Goal: Use online tool/utility: Utilize a website feature to perform a specific function

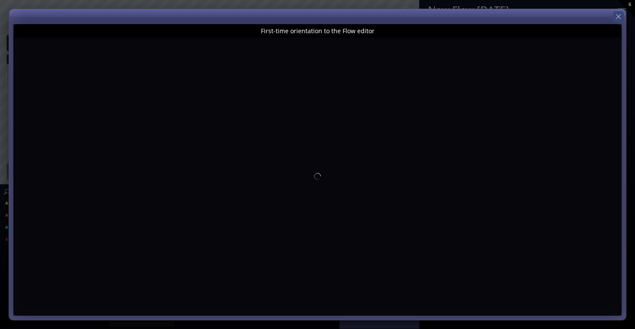
click at [619, 14] on icon at bounding box center [618, 17] width 8 height 8
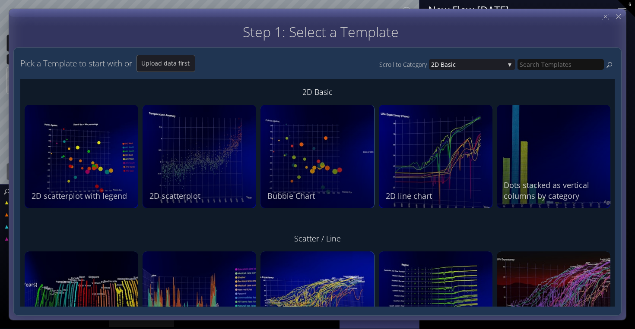
type input "Magic help"
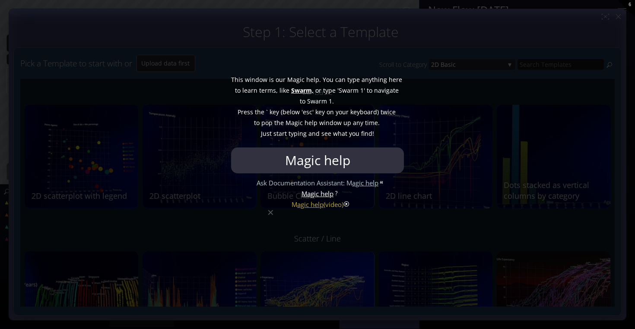
click at [250, 217] on div at bounding box center [317, 164] width 635 height 329
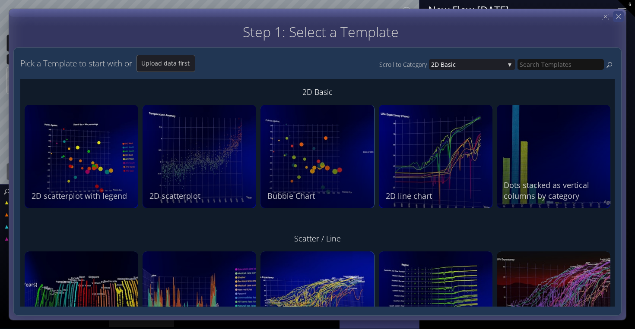
click at [619, 16] on icon at bounding box center [618, 17] width 8 height 8
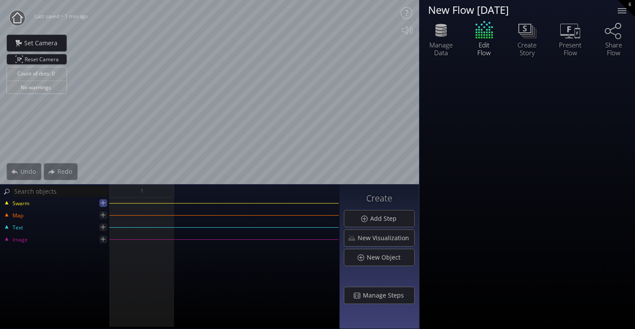
click at [102, 203] on icon at bounding box center [103, 203] width 5 height 5
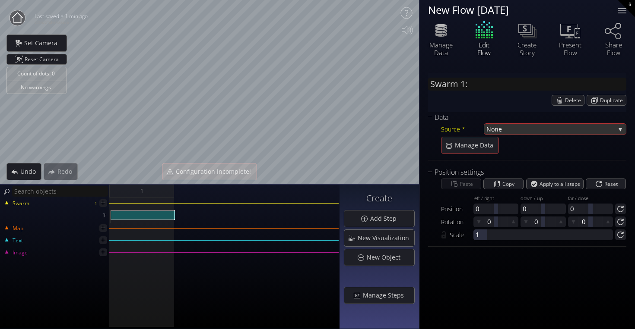
click at [503, 130] on span "None" at bounding box center [550, 129] width 129 height 11
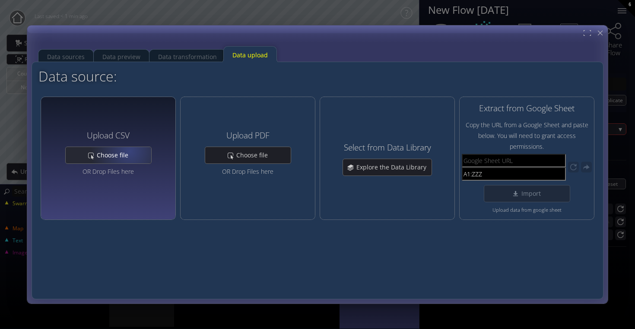
click at [128, 152] on span "Choose file" at bounding box center [114, 155] width 37 height 9
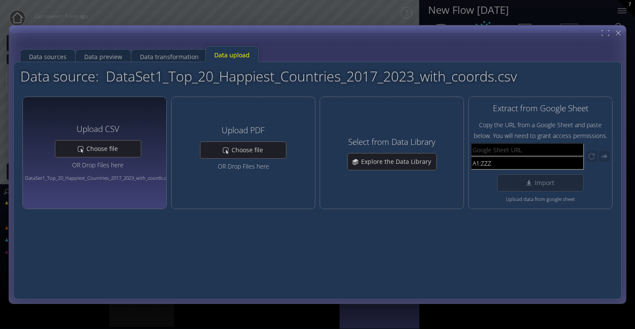
type input "Swarm 1: DataSet1_Top_20_Happiest_Countries_2017_2023_with_coords.csv"
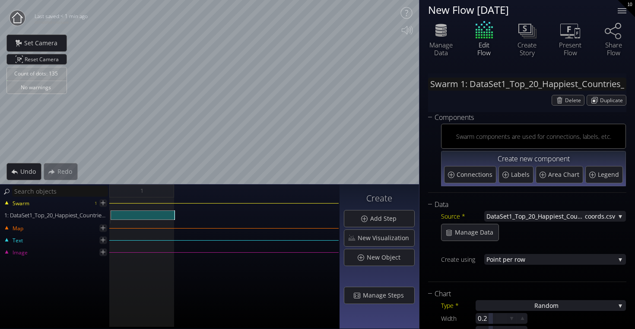
click at [324, 199] on div "Count of dots: 135 No warnings Close Calibrate to floor or table Close Tap anyw…" at bounding box center [317, 164] width 635 height 329
click at [178, 0] on html "Loading may take a while. Please wait Give us a bit more time. Maybe this Flow …" at bounding box center [317, 164] width 635 height 329
click at [418, 329] on html "Loading may take a while. Please wait Give us a bit more time. Maybe this Flow …" at bounding box center [317, 164] width 635 height 329
click at [348, 0] on html "Loading may take a while. Please wait Give us a bit more time. Maybe this Flow …" at bounding box center [317, 164] width 635 height 329
click at [372, 242] on span "New Visualization" at bounding box center [385, 238] width 57 height 9
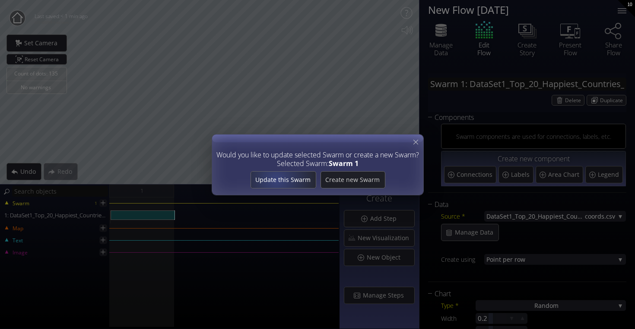
click at [277, 179] on span "Update this Swarm" at bounding box center [282, 180] width 65 height 9
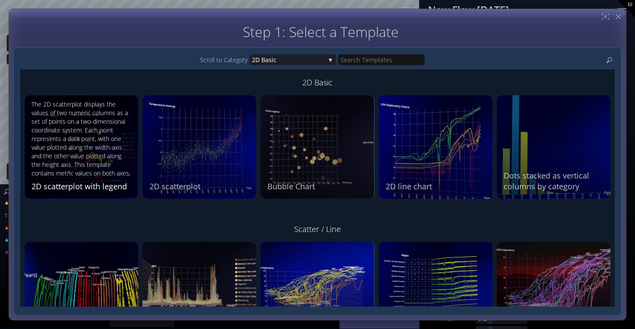
click at [66, 160] on div "The 2D scatterplot displays the values of two numeric columns as a set of point…" at bounding box center [83, 139] width 102 height 79
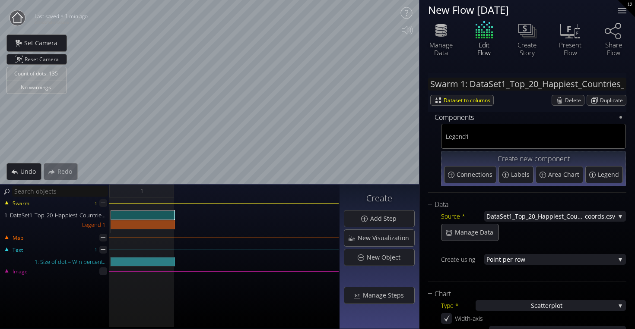
click at [92, 202] on div "Count of dots: 135 No warnings Close Calibrate to floor or table Close Tap anyw…" at bounding box center [317, 164] width 635 height 329
drag, startPoint x: 109, startPoint y: 211, endPoint x: 162, endPoint y: 208, distance: 53.6
click at [162, 210] on div "Swarm 1 1: DataSet1_Top_20_Happiest_Countries_2017_2023_with_coords.csv Legend …" at bounding box center [170, 219] width 338 height 28
click at [81, 190] on input "text" at bounding box center [60, 191] width 96 height 11
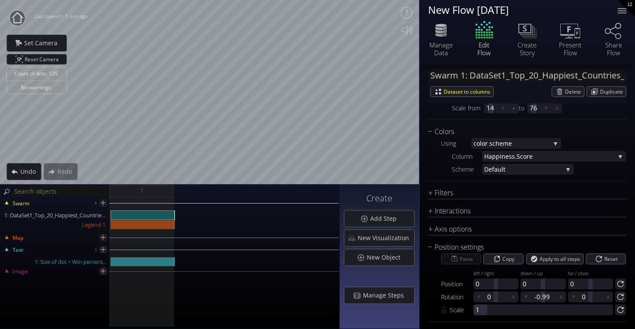
scroll to position [496, 0]
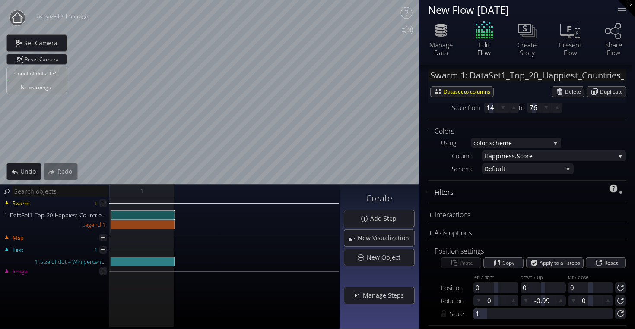
click at [467, 192] on div "Filters" at bounding box center [521, 192] width 187 height 11
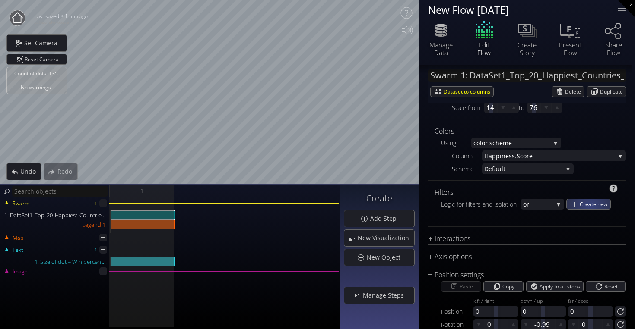
click at [589, 207] on span "Create new" at bounding box center [594, 204] width 31 height 10
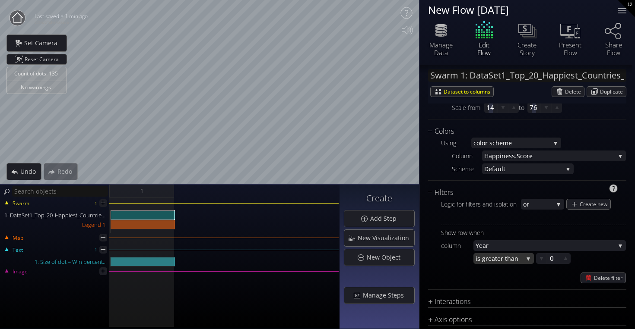
click at [528, 264] on div "is gr eater than" at bounding box center [503, 258] width 60 height 11
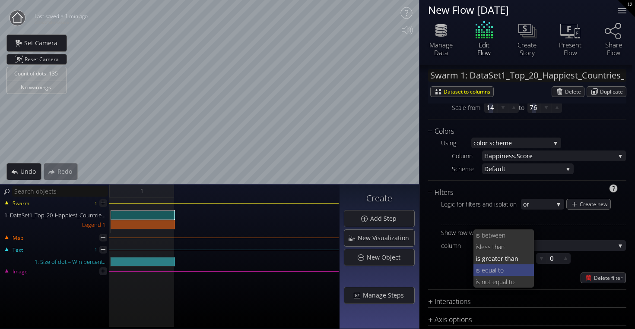
click at [517, 266] on span "s equal to" at bounding box center [502, 271] width 51 height 12
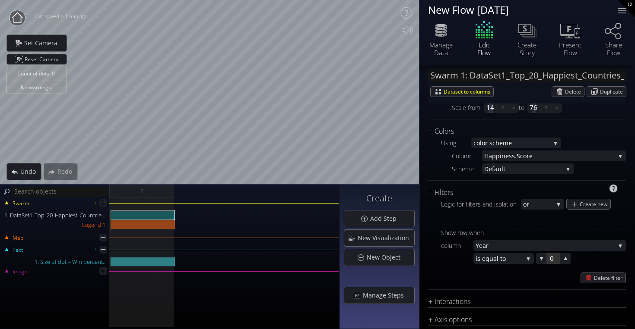
click at [552, 260] on div at bounding box center [553, 258] width 13 height 11
type input "0"
click at [552, 260] on input "0" at bounding box center [567, 258] width 35 height 11
type input "2022"
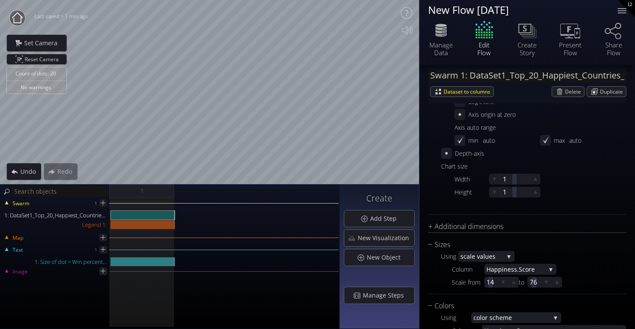
scroll to position [322, 0]
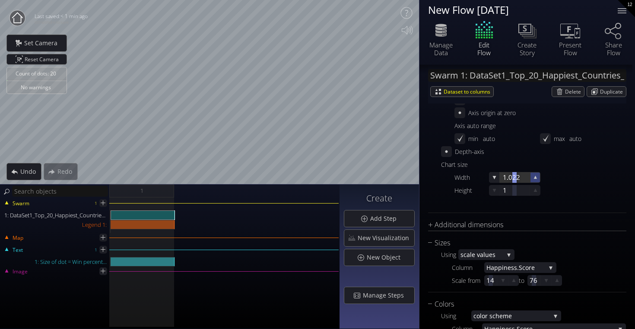
click at [534, 178] on icon at bounding box center [534, 177] width 3 height 3
click at [533, 174] on icon at bounding box center [535, 178] width 8 height 8
click at [533, 174] on icon at bounding box center [534, 177] width 7 height 7
click at [533, 174] on icon at bounding box center [535, 178] width 8 height 8
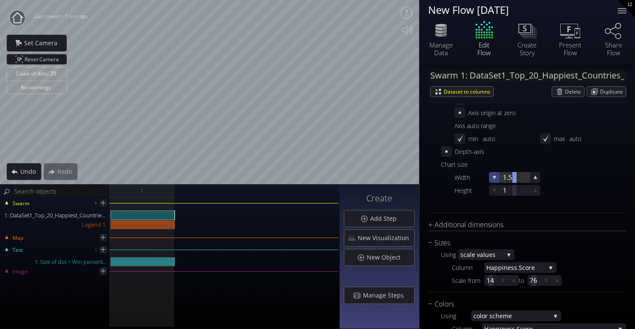
click at [496, 177] on icon at bounding box center [494, 178] width 8 height 8
click at [496, 177] on icon at bounding box center [493, 177] width 7 height 7
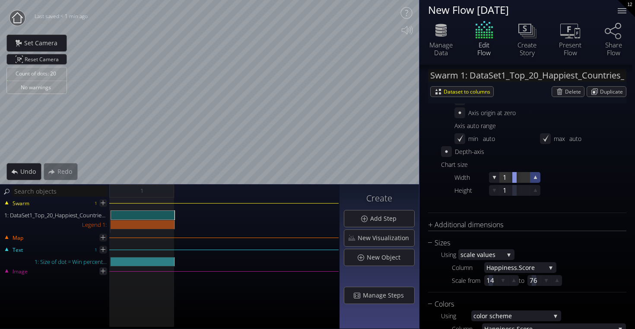
click at [535, 175] on icon at bounding box center [535, 178] width 8 height 8
click at [494, 179] on icon at bounding box center [494, 177] width 3 height 3
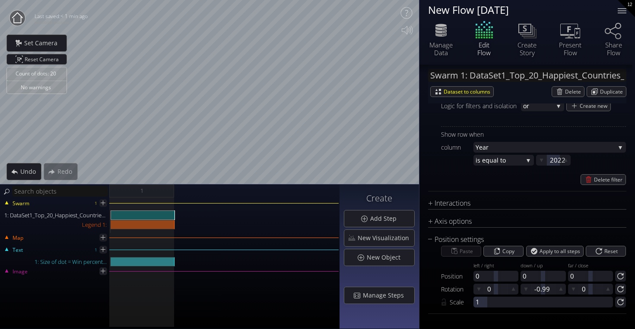
scroll to position [594, 0]
click at [606, 290] on icon at bounding box center [607, 288] width 3 height 3
click at [572, 291] on icon at bounding box center [573, 289] width 8 height 8
click at [522, 291] on icon at bounding box center [525, 289] width 7 height 7
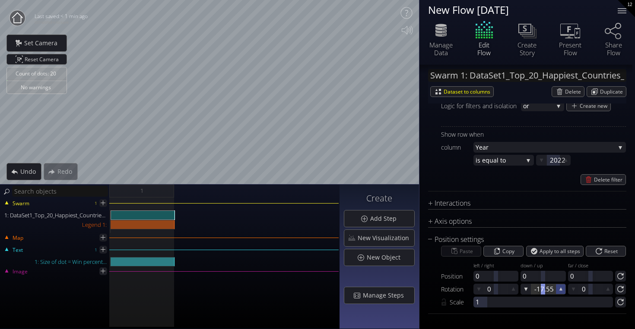
click at [557, 289] on icon at bounding box center [560, 289] width 7 height 7
click at [557, 289] on icon at bounding box center [560, 289] width 8 height 8
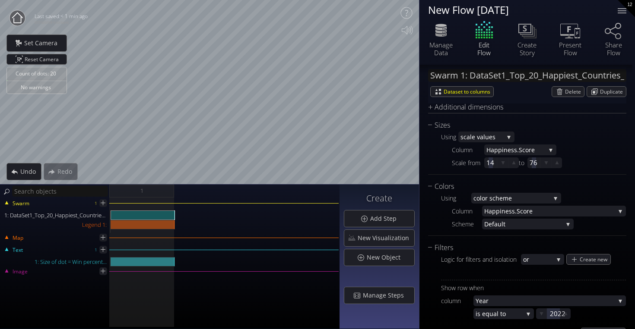
scroll to position [440, 0]
click at [588, 259] on span "Create new" at bounding box center [594, 260] width 31 height 10
click at [578, 261] on div "Create new" at bounding box center [588, 260] width 44 height 10
click at [575, 259] on div "Create new" at bounding box center [588, 260] width 44 height 10
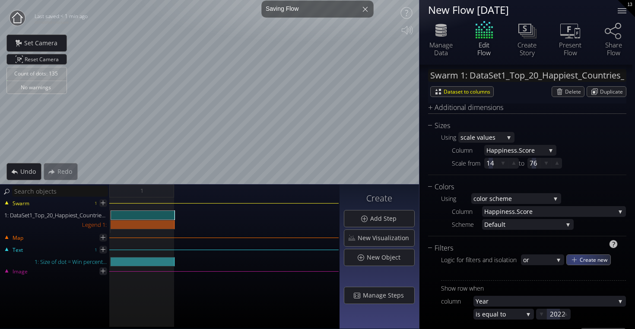
click at [575, 259] on div "Create new" at bounding box center [588, 260] width 44 height 10
click at [575, 259] on div "Create new" at bounding box center [587, 260] width 43 height 10
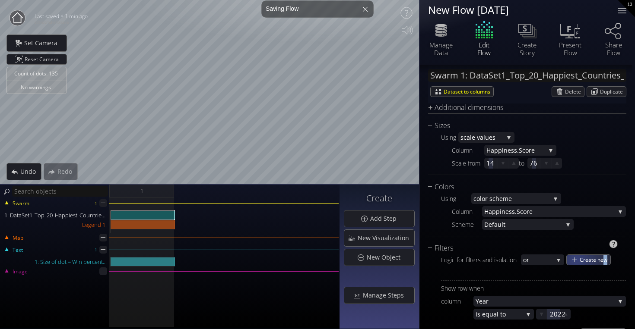
click at [575, 259] on div "Create new" at bounding box center [588, 260] width 44 height 10
click at [574, 259] on div "Create new" at bounding box center [588, 260] width 44 height 10
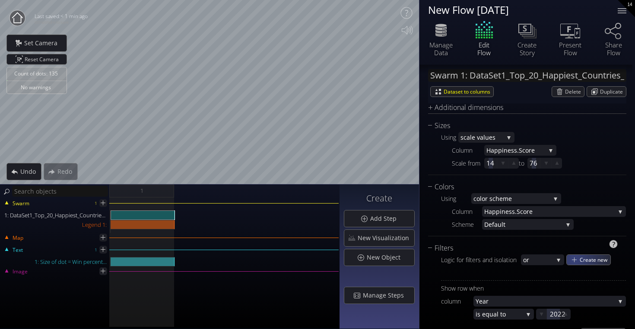
click at [574, 259] on div "Create new" at bounding box center [588, 260] width 44 height 10
click at [19, 166] on div "Undo" at bounding box center [24, 172] width 34 height 16
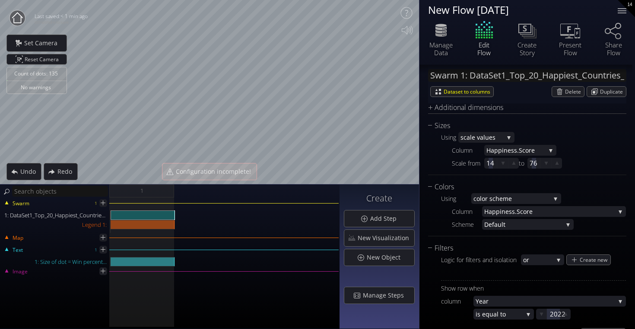
scroll to position [0, 0]
click at [565, 315] on icon at bounding box center [565, 314] width 3 height 3
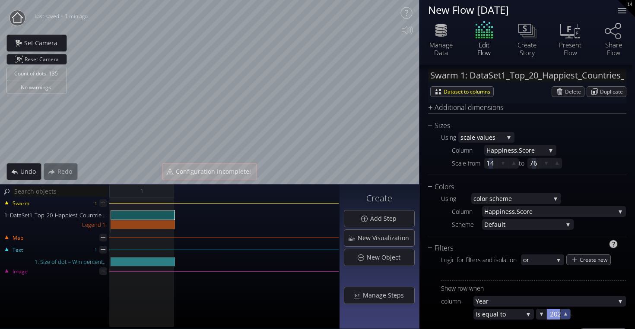
click at [565, 315] on icon at bounding box center [565, 314] width 3 height 3
click at [544, 316] on icon at bounding box center [540, 314] width 7 height 7
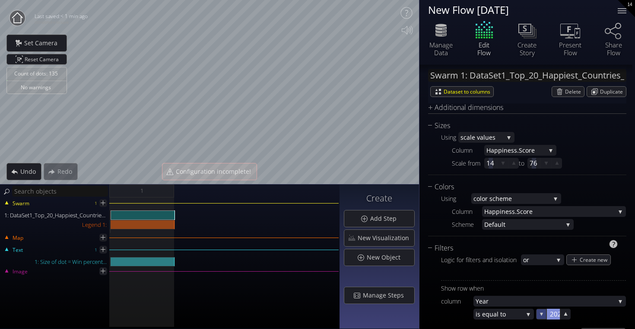
click at [544, 316] on icon at bounding box center [540, 314] width 7 height 7
click at [544, 316] on icon at bounding box center [541, 314] width 8 height 8
click at [544, 316] on icon at bounding box center [541, 315] width 8 height 8
click at [544, 316] on icon at bounding box center [540, 314] width 7 height 7
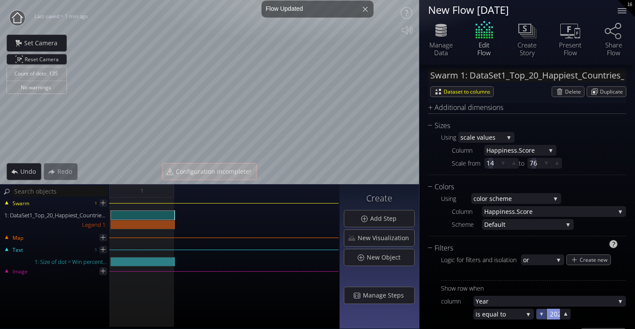
click at [540, 316] on icon at bounding box center [540, 314] width 7 height 7
click at [540, 316] on icon at bounding box center [541, 315] width 8 height 8
click at [540, 316] on icon at bounding box center [540, 314] width 7 height 7
click at [540, 316] on icon at bounding box center [541, 314] width 8 height 8
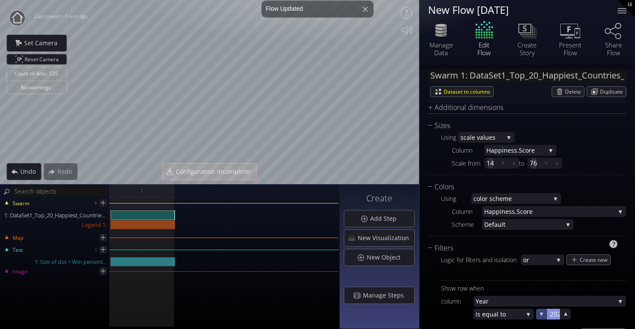
click at [540, 316] on icon at bounding box center [541, 314] width 8 height 8
click at [540, 316] on icon at bounding box center [541, 315] width 8 height 8
click at [540, 316] on icon at bounding box center [540, 314] width 7 height 7
click at [540, 316] on icon at bounding box center [541, 315] width 8 height 8
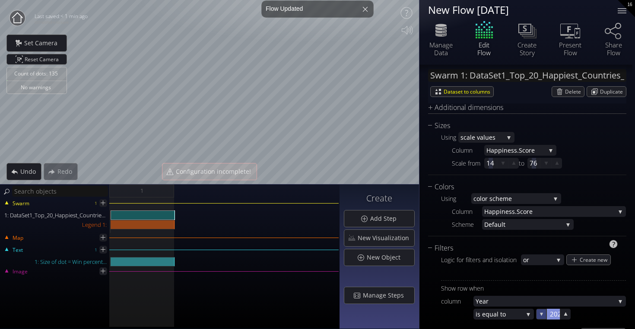
click at [540, 316] on icon at bounding box center [540, 314] width 7 height 7
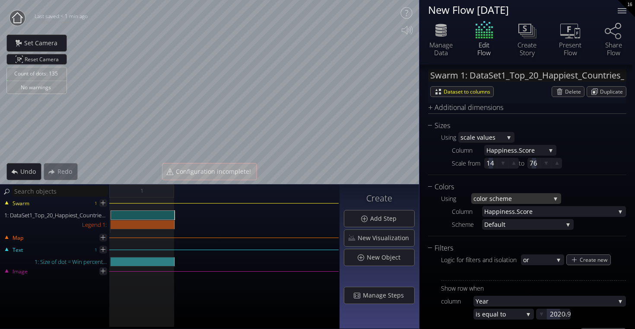
click at [534, 196] on span "lor scheme" at bounding box center [515, 198] width 70 height 11
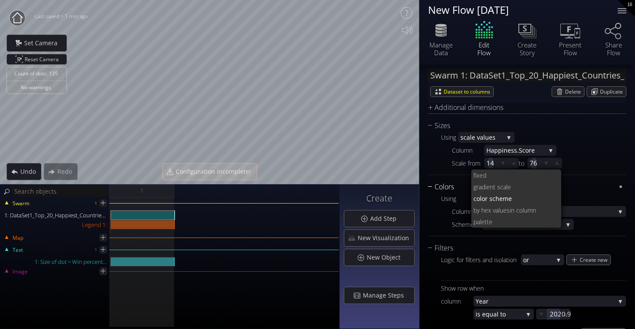
click at [576, 185] on div "Colors" at bounding box center [521, 187] width 187 height 11
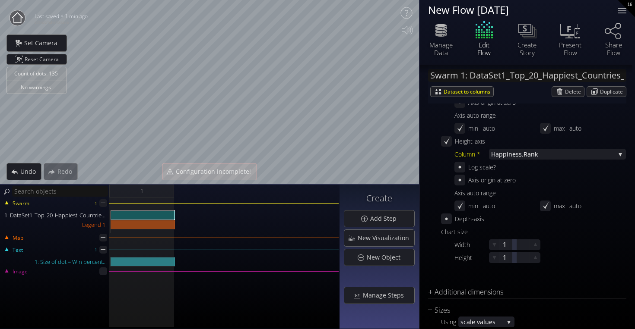
scroll to position [248, 0]
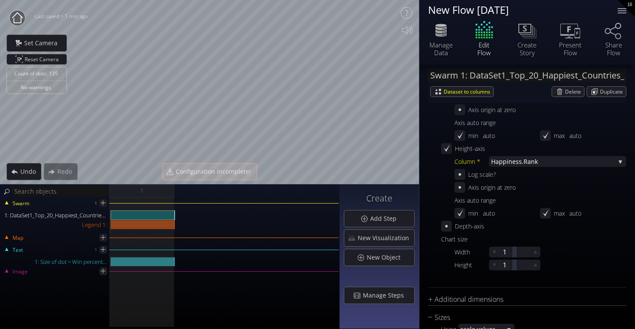
click at [480, 176] on div "Log scale?" at bounding box center [482, 174] width 28 height 11
click at [538, 159] on span "iness.Rank" at bounding box center [560, 161] width 108 height 11
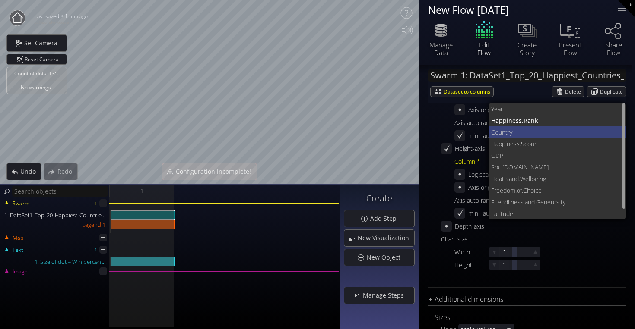
click at [542, 134] on span "try" at bounding box center [562, 132] width 114 height 12
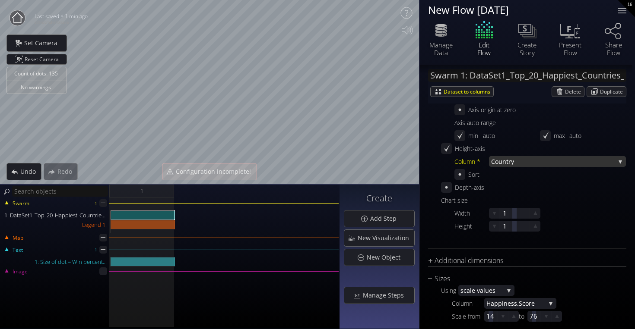
click at [521, 161] on span "try" at bounding box center [560, 161] width 109 height 11
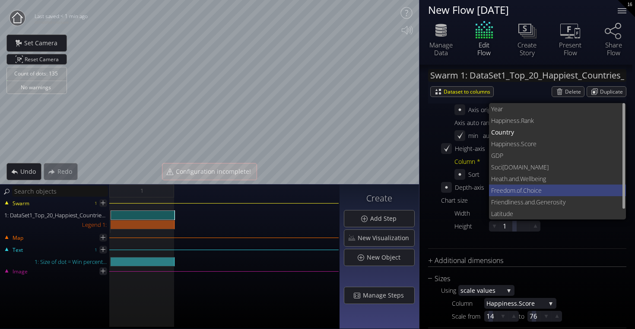
click at [509, 192] on span "Freedom" at bounding box center [503, 191] width 24 height 12
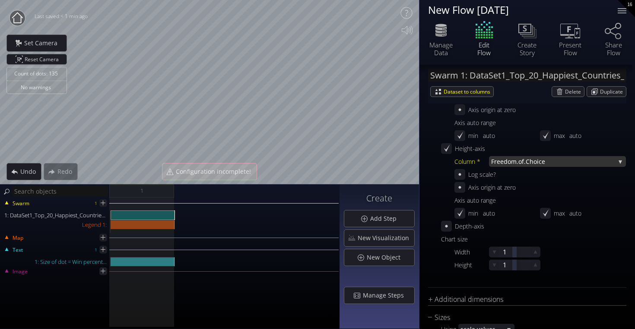
click at [539, 159] on span ".of.Choice" at bounding box center [565, 161] width 98 height 11
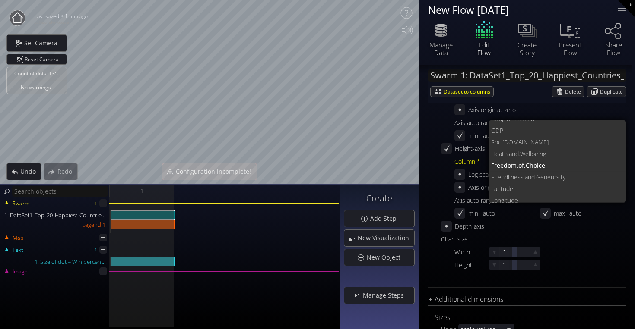
scroll to position [12, 0]
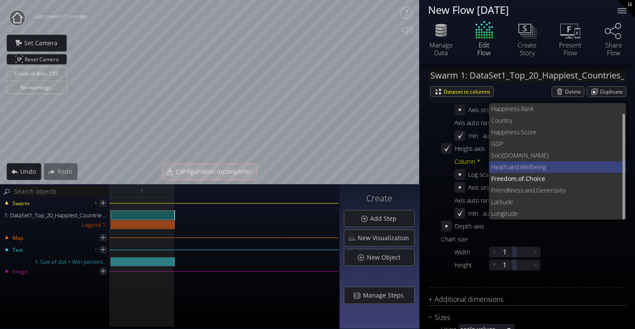
click at [520, 168] on span ".Wellbeing" at bounding box center [568, 167] width 101 height 12
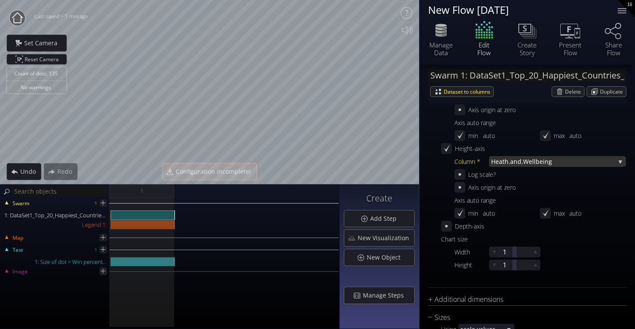
click at [538, 163] on span ".Wellbeing" at bounding box center [568, 161] width 94 height 11
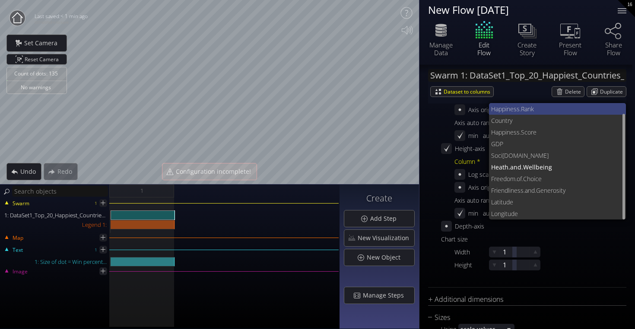
click at [520, 109] on span "iness.Rank" at bounding box center [562, 109] width 114 height 12
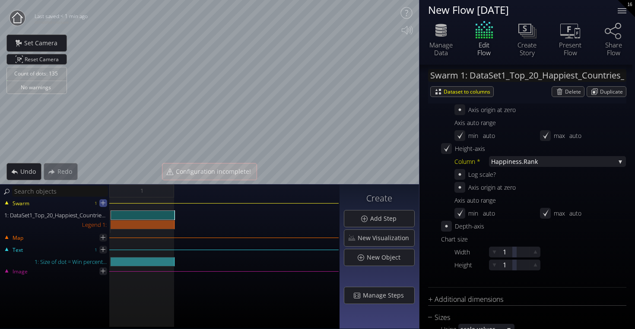
click at [104, 201] on icon at bounding box center [103, 203] width 8 height 8
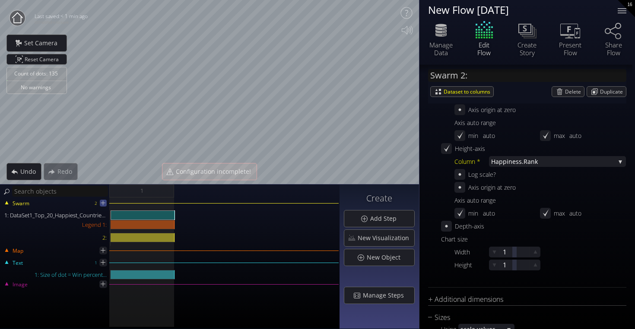
scroll to position [0, 0]
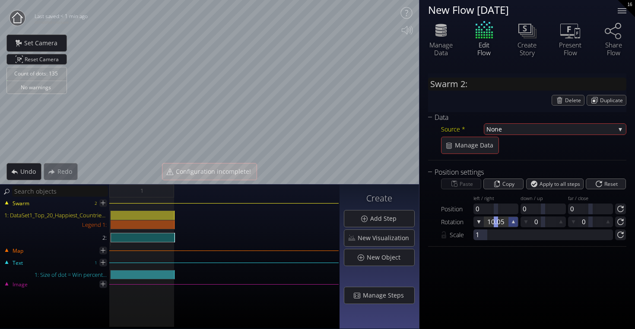
click at [517, 222] on icon at bounding box center [512, 221] width 7 height 7
click at [516, 222] on icon at bounding box center [513, 222] width 8 height 8
click at [512, 220] on icon at bounding box center [512, 221] width 7 height 7
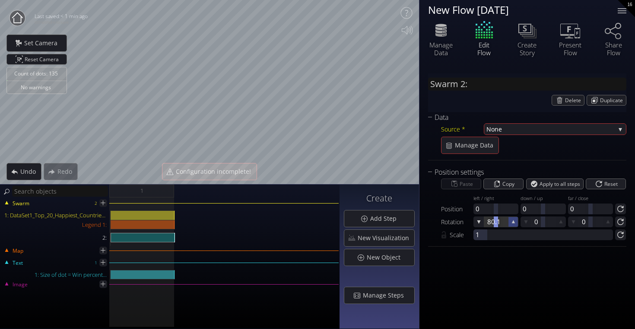
click at [512, 220] on icon at bounding box center [512, 221] width 7 height 7
click at [478, 221] on icon at bounding box center [478, 222] width 3 height 3
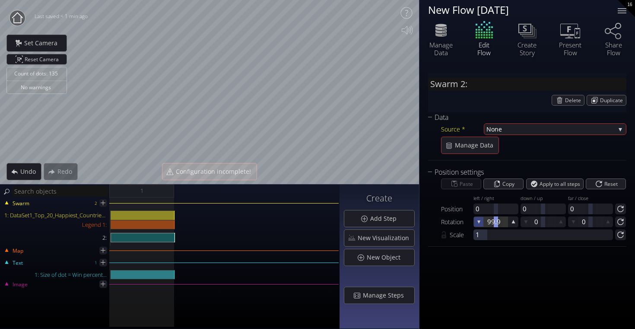
click at [478, 221] on icon at bounding box center [478, 222] width 3 height 3
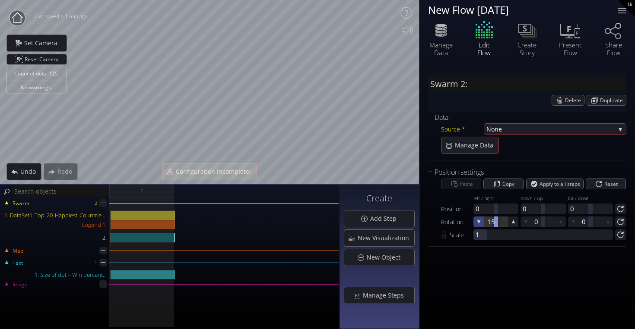
click at [478, 221] on icon at bounding box center [478, 222] width 3 height 3
click at [446, 50] on div "Manage Data" at bounding box center [441, 49] width 30 height 16
click at [486, 48] on div "Edit Flow" at bounding box center [483, 37] width 43 height 37
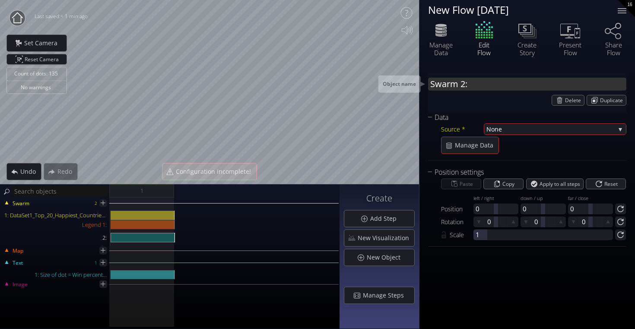
click at [487, 84] on input "Swarm 2:" at bounding box center [527, 84] width 198 height 13
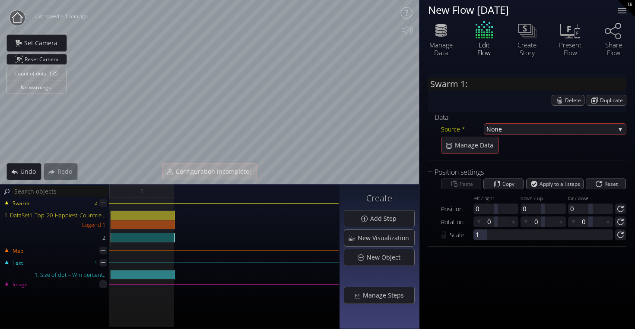
click at [510, 136] on div "Source * None None DataSet1_Top_20_Happiest_Countries_2017_2023_with_ coords.cs…" at bounding box center [527, 138] width 198 height 31
drag, startPoint x: 511, startPoint y: 151, endPoint x: 501, endPoint y: 130, distance: 23.2
click at [501, 130] on div "Source * None None DataSet1_Top_20_Happiest_Countries_2017_2023_with_ coords.cs…" at bounding box center [527, 138] width 198 height 31
drag, startPoint x: 501, startPoint y: 130, endPoint x: 485, endPoint y: 76, distance: 55.6
click at [474, 107] on div "Swarm 2: Delete Duplicate" at bounding box center [527, 92] width 198 height 39
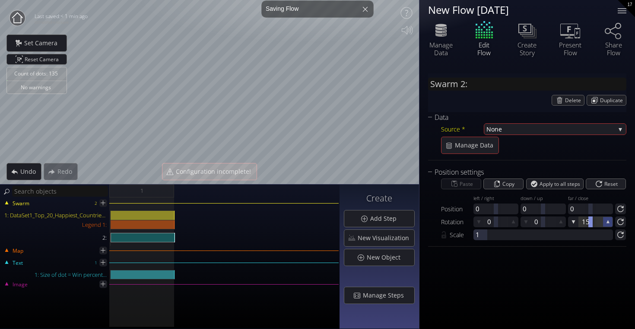
click at [604, 221] on icon at bounding box center [607, 221] width 7 height 7
click at [574, 223] on icon at bounding box center [573, 222] width 8 height 8
click at [486, 144] on span "Manage Data" at bounding box center [476, 145] width 44 height 9
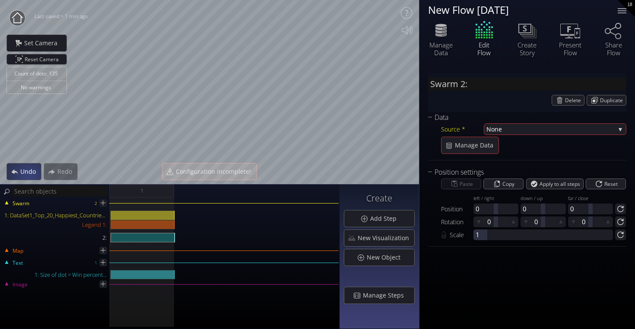
click at [28, 174] on span "Undo" at bounding box center [30, 171] width 21 height 9
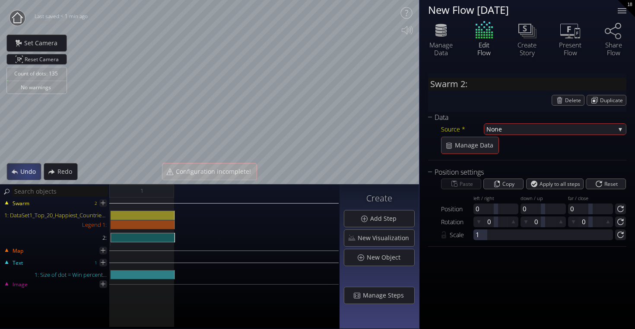
click at [28, 174] on span "Undo" at bounding box center [30, 171] width 21 height 9
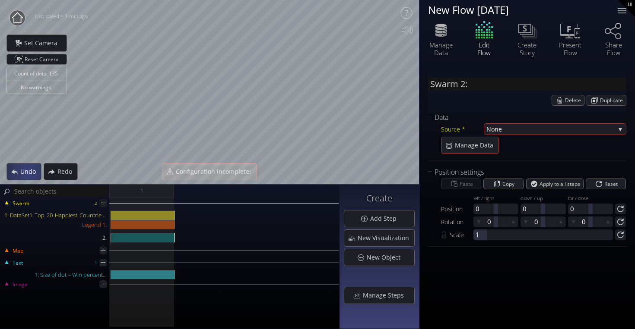
click at [28, 174] on span "Undo" at bounding box center [30, 171] width 21 height 9
click at [470, 98] on div "Delete Duplicate" at bounding box center [527, 100] width 198 height 11
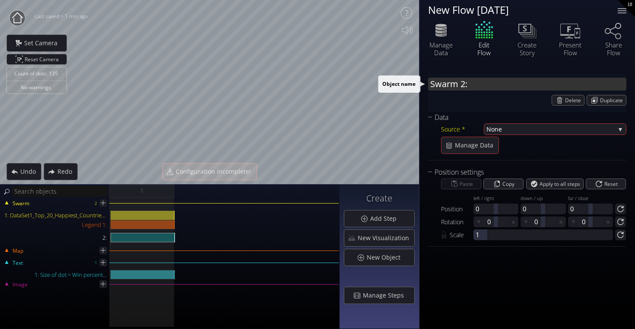
click at [469, 84] on input "Swarm 2:" at bounding box center [527, 84] width 198 height 13
click at [474, 82] on input "Swarm 1:" at bounding box center [527, 84] width 198 height 13
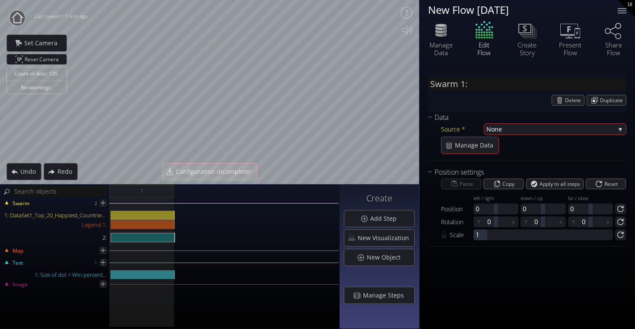
click at [492, 101] on div "Delete Duplicate" at bounding box center [527, 100] width 198 height 11
drag, startPoint x: 483, startPoint y: 236, endPoint x: 537, endPoint y: 227, distance: 53.9
click at [537, 227] on div "Paste Copy Apply to all steps Reset Position left / right 0 down / up 0 far / c…" at bounding box center [527, 209] width 198 height 63
drag, startPoint x: 536, startPoint y: 236, endPoint x: 480, endPoint y: 239, distance: 55.3
click at [480, 239] on div at bounding box center [542, 235] width 139 height 11
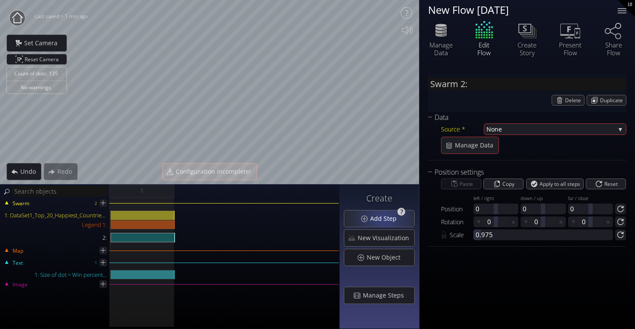
click at [385, 219] on span "Add Step" at bounding box center [386, 219] width 32 height 9
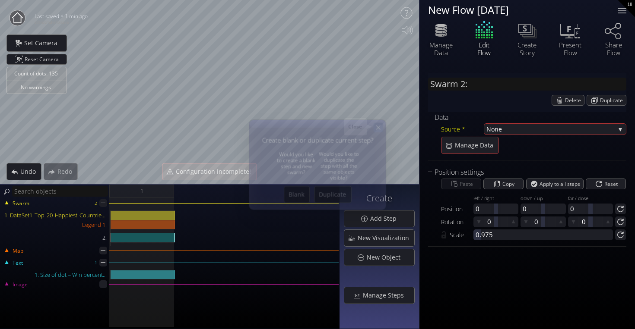
click at [381, 124] on icon at bounding box center [377, 127] width 7 height 7
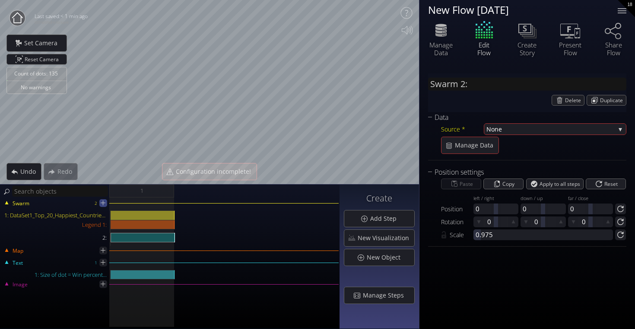
click at [104, 204] on icon at bounding box center [103, 203] width 8 height 8
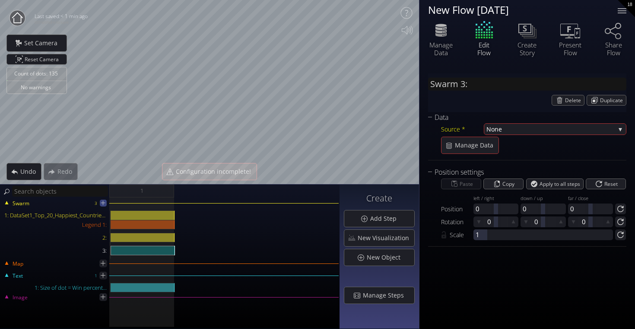
click at [104, 204] on icon at bounding box center [102, 202] width 7 height 7
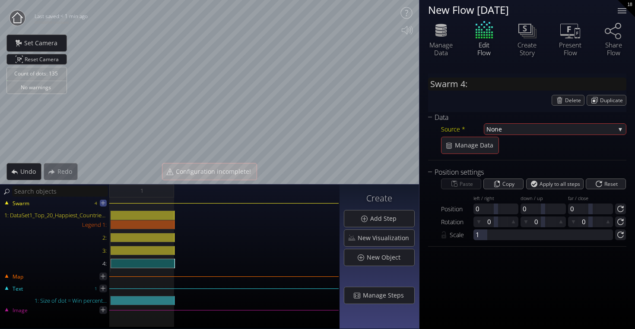
click at [104, 204] on icon at bounding box center [102, 202] width 7 height 7
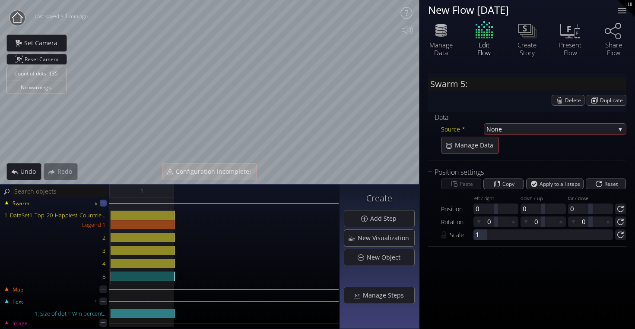
click at [104, 204] on icon at bounding box center [102, 202] width 7 height 7
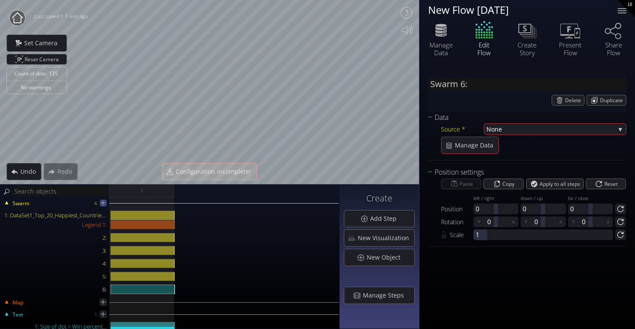
click at [104, 204] on icon at bounding box center [102, 202] width 7 height 7
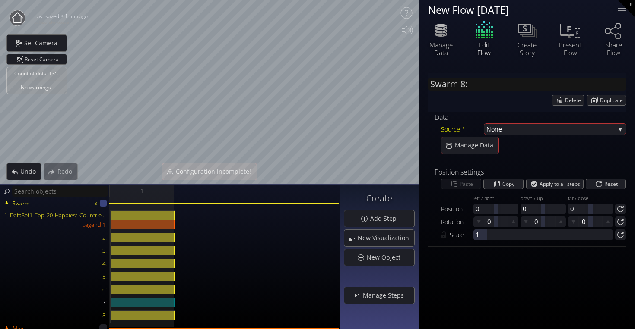
click at [104, 204] on icon at bounding box center [103, 203] width 8 height 8
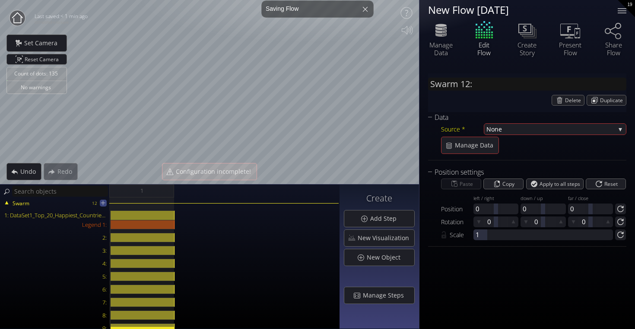
click at [104, 204] on icon at bounding box center [102, 202] width 7 height 7
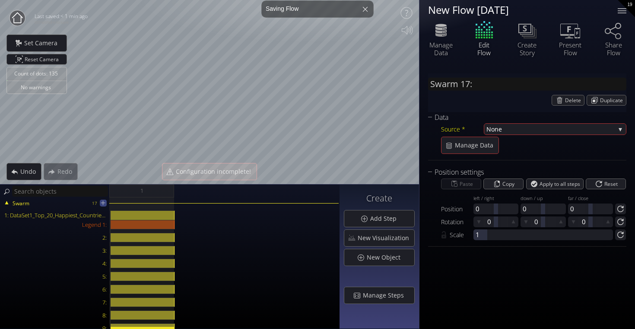
click at [104, 204] on icon at bounding box center [102, 202] width 7 height 7
type input "Swarm 18:"
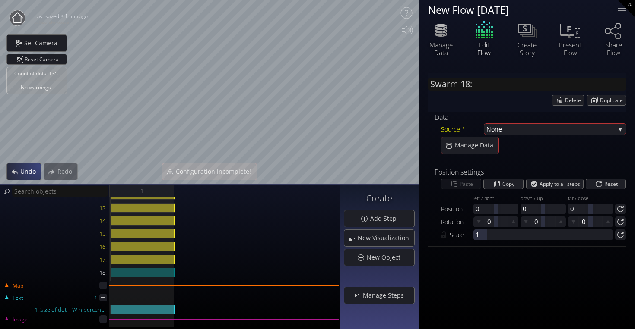
click at [31, 170] on span "Undo" at bounding box center [30, 171] width 21 height 9
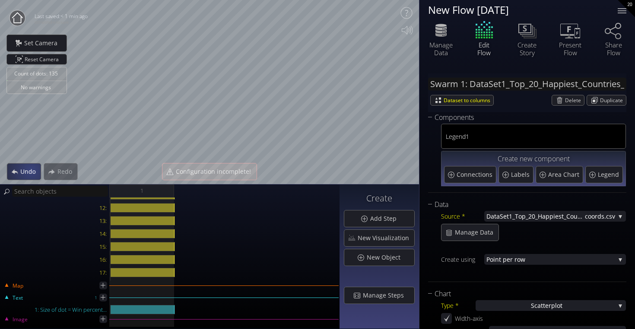
click at [31, 170] on span "Undo" at bounding box center [30, 171] width 21 height 9
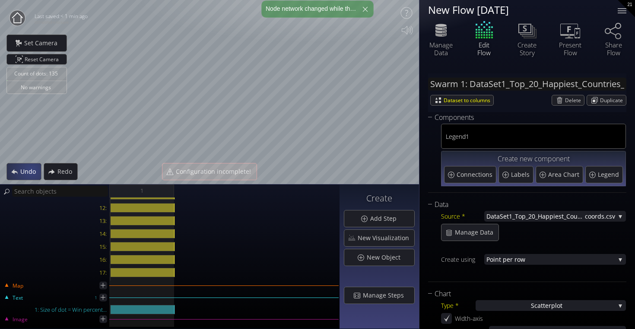
click at [31, 170] on span "Undo" at bounding box center [30, 171] width 21 height 9
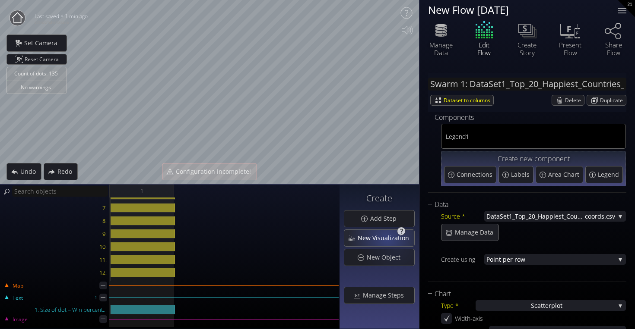
click at [388, 238] on span "New Visualization" at bounding box center [385, 238] width 57 height 9
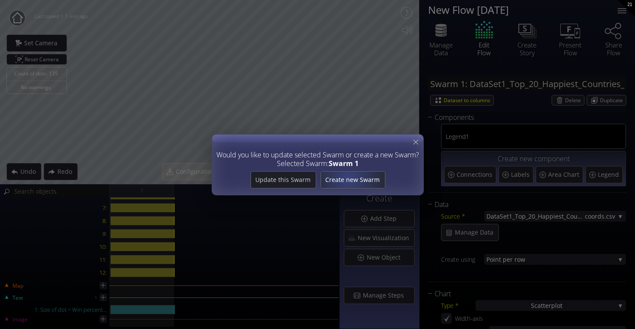
click at [347, 178] on span "Create new Swarm" at bounding box center [352, 180] width 64 height 9
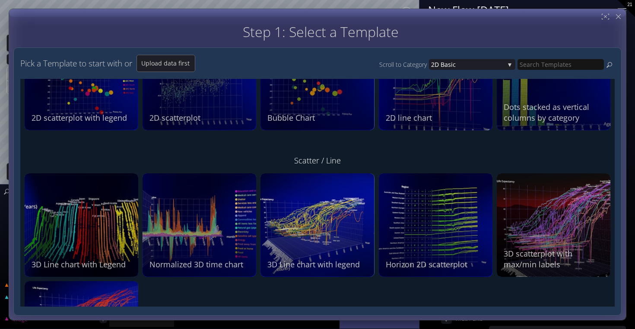
scroll to position [85, 0]
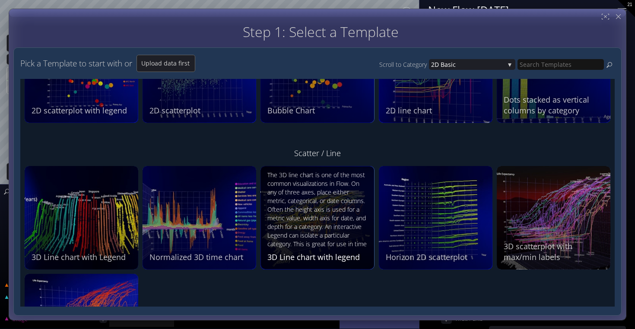
click at [339, 251] on div "The 3D line chart is one of the most common visualizations in Flow. On any of t…" at bounding box center [318, 217] width 102 height 92
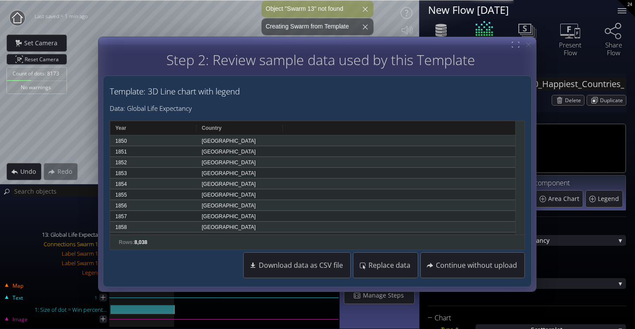
type input "Swarm 13: Global Life Expectancy"
click at [92, 82] on div "Count of dots: 8173 No warnings Close Calibrate to floor or table Close Tap any…" at bounding box center [317, 164] width 635 height 329
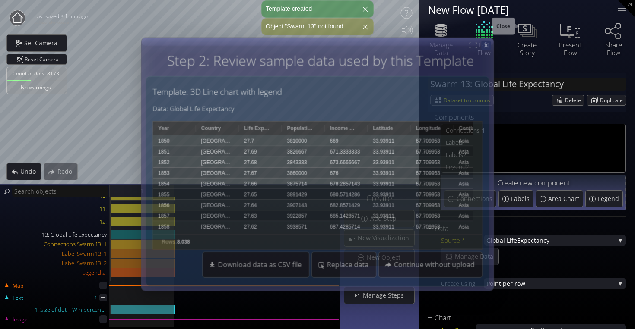
click at [488, 45] on icon at bounding box center [485, 45] width 7 height 7
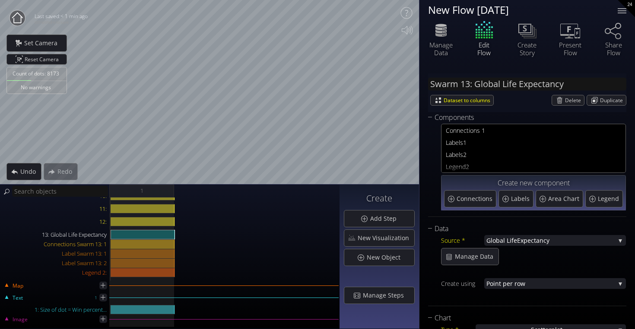
click at [444, 186] on div "Count of dots: 8173 No warnings Close Calibrate to floor or table Close Tap any…" at bounding box center [317, 164] width 635 height 329
click at [30, 171] on span "Undo" at bounding box center [30, 171] width 21 height 9
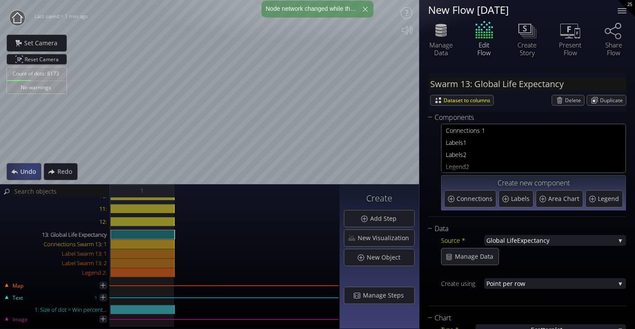
click at [30, 171] on span "Undo" at bounding box center [30, 171] width 21 height 9
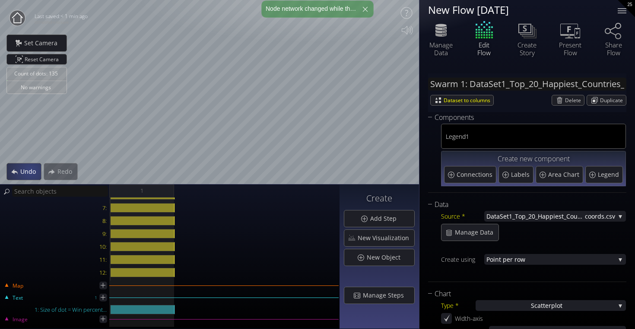
click at [30, 171] on span "Undo" at bounding box center [30, 171] width 21 height 9
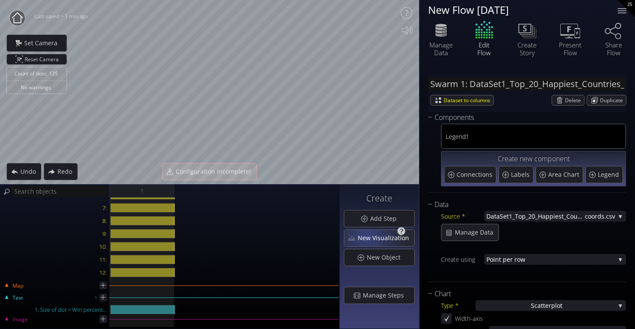
click at [368, 237] on span "New Visualization" at bounding box center [385, 238] width 57 height 9
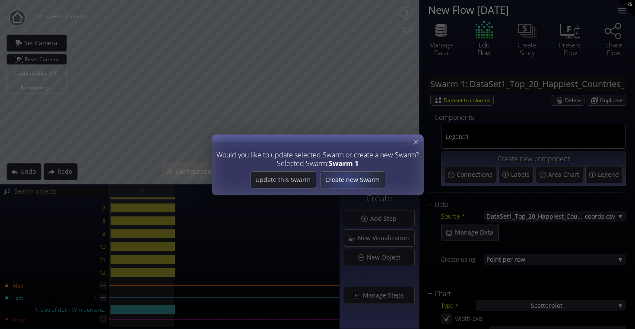
click at [346, 183] on span "Create new Swarm" at bounding box center [352, 180] width 64 height 9
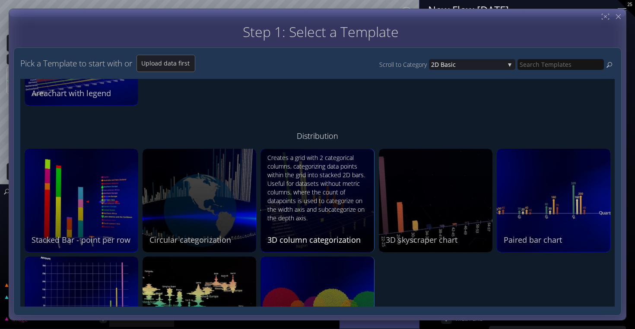
scroll to position [505, 0]
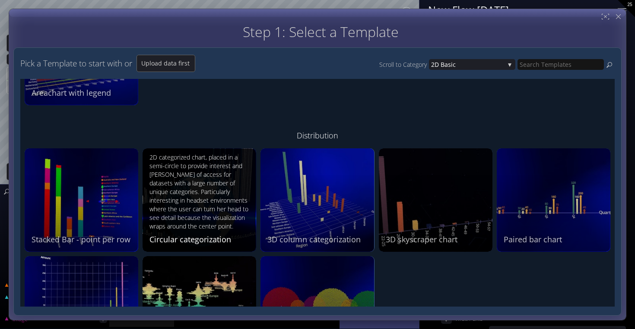
click at [221, 213] on div "2D categorized chart, placed in a semi-circle to provide interest and [PERSON_N…" at bounding box center [200, 192] width 102 height 78
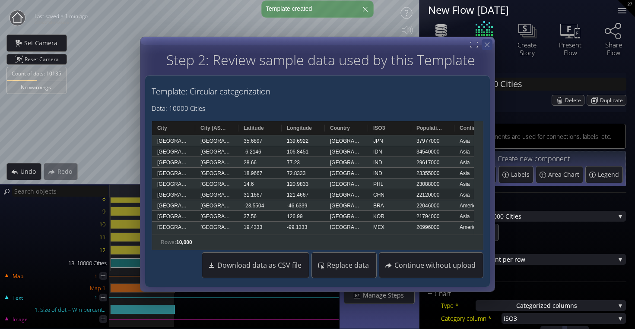
click at [485, 46] on icon at bounding box center [486, 44] width 5 height 5
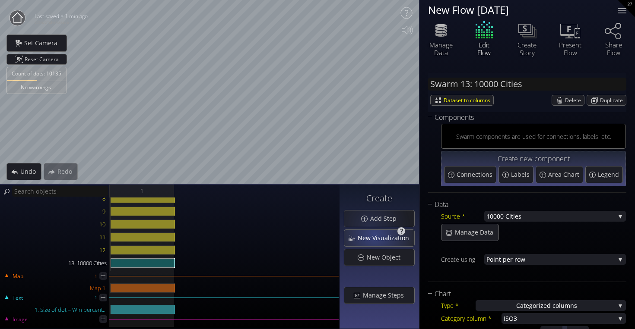
click at [374, 236] on span "New Visualization" at bounding box center [385, 238] width 57 height 9
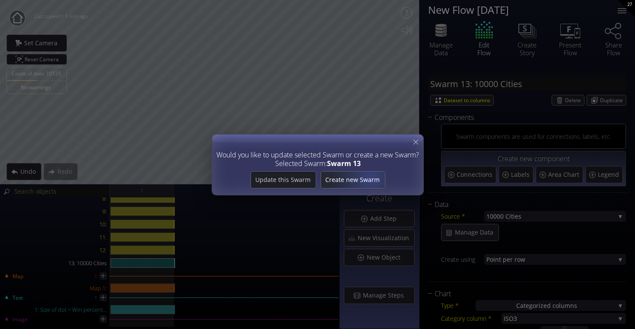
click at [369, 178] on span "Create new Swarm" at bounding box center [352, 180] width 64 height 9
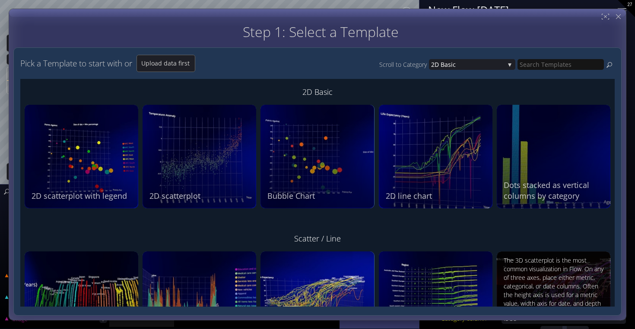
click at [524, 266] on div "The 3D scatterplot is the most common visualization in Flow. On any of three ax…" at bounding box center [554, 290] width 102 height 68
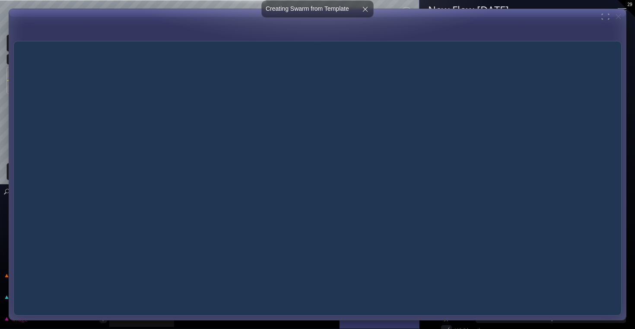
type input "Swarm 14: Global Life Expectancy"
type input "#ec35b6"
type input "#16d8a5"
type input "#72c8f6"
type input "#9f53f1"
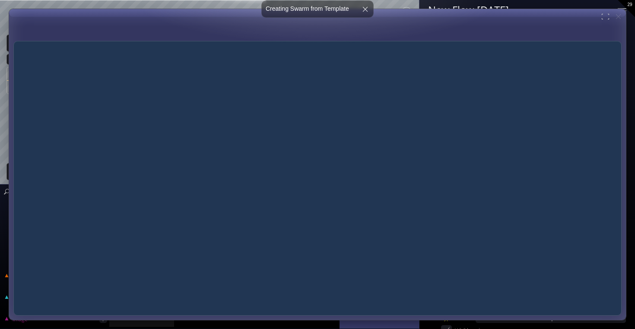
type input "#f69e72"
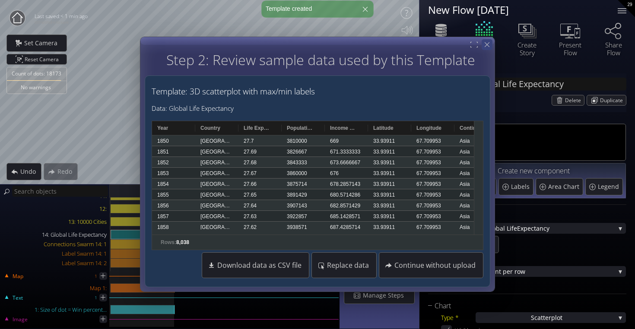
click at [489, 45] on icon at bounding box center [487, 45] width 8 height 8
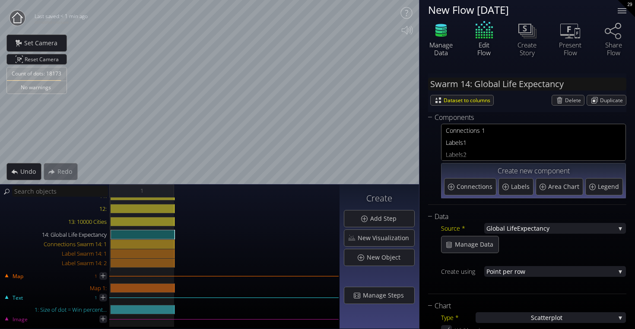
click at [540, 106] on div "Count of dots: 18173 No warnings Close Calibrate to floor or table Close Tap an…" at bounding box center [317, 164] width 635 height 329
click at [425, 174] on div "Count of dots: 18173 No warnings Close Calibrate to floor or table Close Tap an…" at bounding box center [317, 164] width 635 height 329
click at [0, 0] on html "Loading may take a while. Please wait Give us a bit more time. Maybe this Flow …" at bounding box center [317, 164] width 635 height 329
click at [593, 325] on div "Count of dots: 18173 No warnings Close Calibrate to floor or table Close Tap an…" at bounding box center [317, 164] width 635 height 329
drag, startPoint x: 596, startPoint y: 328, endPoint x: 460, endPoint y: 263, distance: 150.2
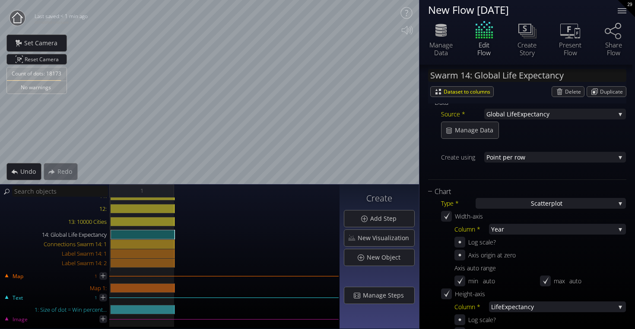
scroll to position [116, 0]
click at [504, 130] on div "Manage Data" at bounding box center [533, 128] width 185 height 17
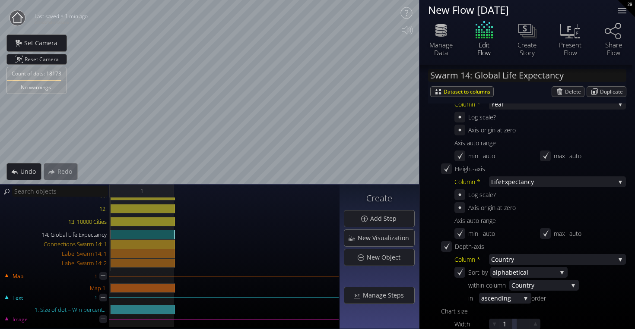
scroll to position [242, 0]
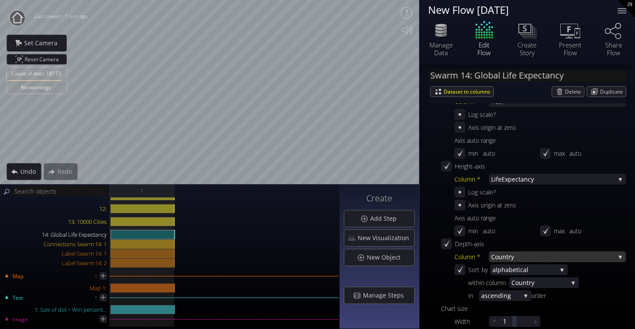
click at [533, 255] on span "try" at bounding box center [560, 257] width 109 height 11
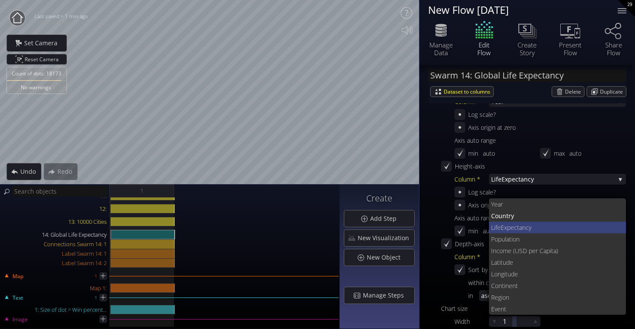
click at [522, 231] on span "Expectancy" at bounding box center [559, 228] width 119 height 12
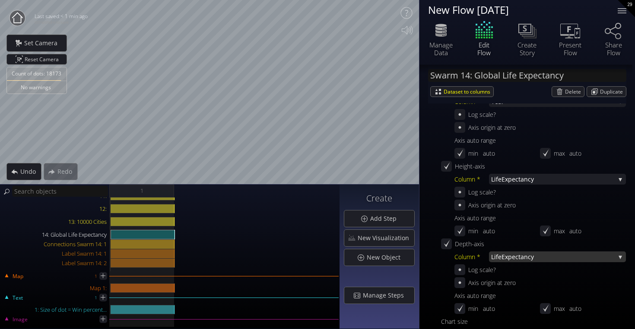
click at [542, 255] on span "Expectancy" at bounding box center [558, 257] width 114 height 11
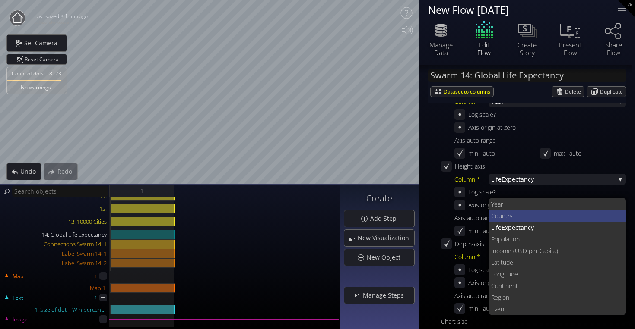
click at [530, 221] on span "try" at bounding box center [562, 216] width 114 height 12
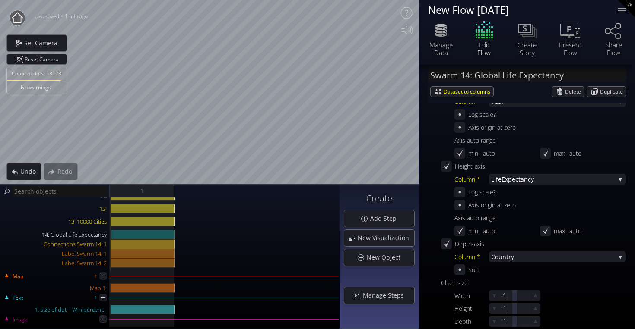
click at [413, 37] on div "Count of dots: 18173 No warnings Close Calibrate to floor or table Close Tap an…" at bounding box center [317, 164] width 635 height 329
click at [386, 257] on span "New Object" at bounding box center [385, 257] width 39 height 9
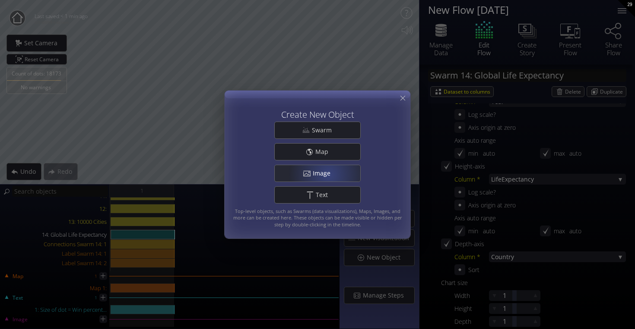
click at [329, 175] on span "Image" at bounding box center [323, 173] width 23 height 9
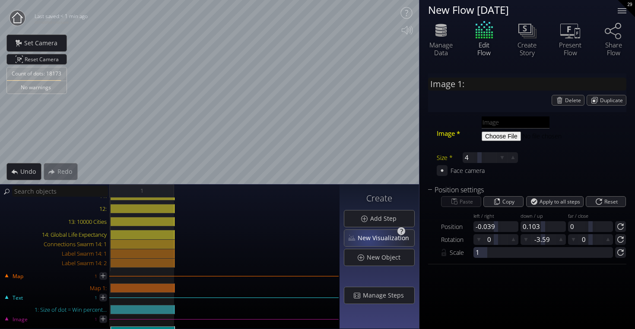
click at [370, 237] on span "New Visualization" at bounding box center [385, 238] width 57 height 9
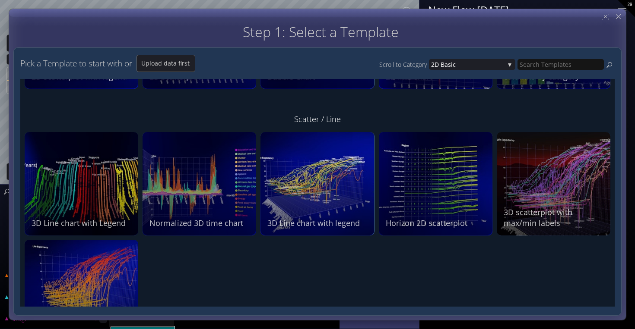
scroll to position [120, 0]
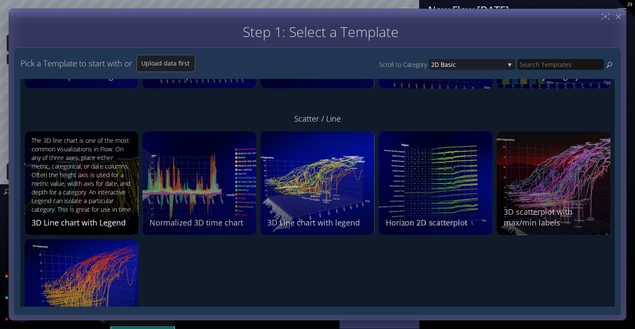
click at [123, 177] on div "The 3D line chart is one of the most common visualizations in Flow. On any of t…" at bounding box center [83, 175] width 102 height 79
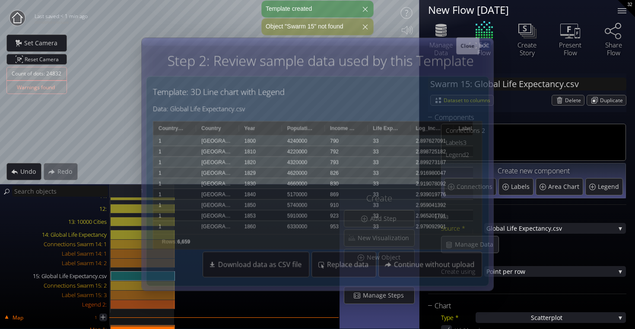
click at [487, 44] on icon at bounding box center [485, 45] width 7 height 7
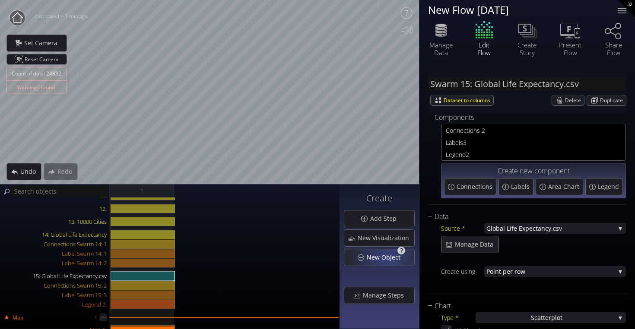
click at [389, 258] on span "New Object" at bounding box center [385, 257] width 39 height 9
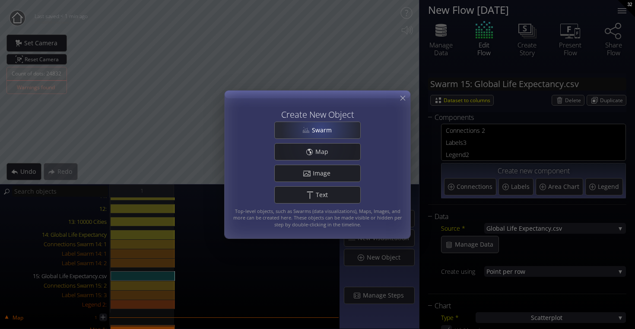
click at [320, 128] on span "Swarm" at bounding box center [323, 130] width 25 height 9
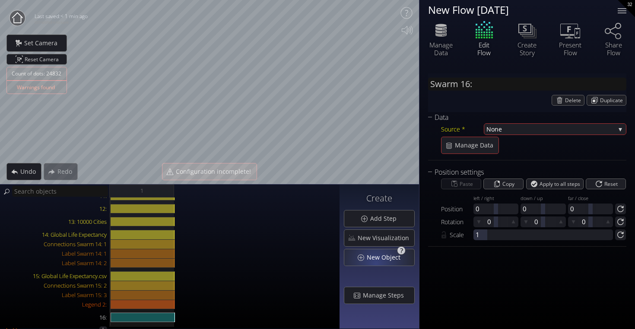
click at [377, 260] on span "New Object" at bounding box center [385, 257] width 39 height 9
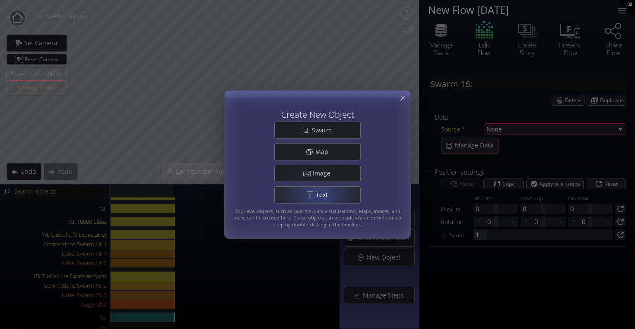
click at [321, 192] on span "Text" at bounding box center [324, 195] width 18 height 9
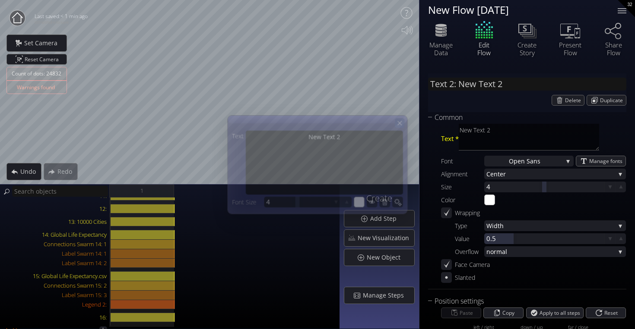
click at [398, 120] on icon at bounding box center [399, 123] width 7 height 7
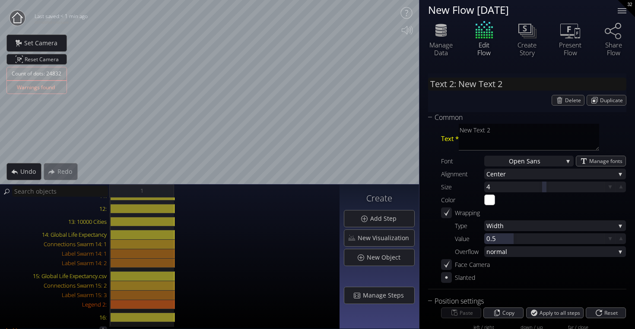
scroll to position [0, 0]
click at [388, 238] on span "New Visualization" at bounding box center [385, 238] width 57 height 9
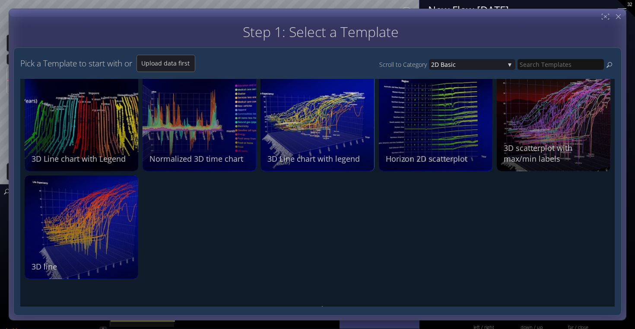
scroll to position [184, 0]
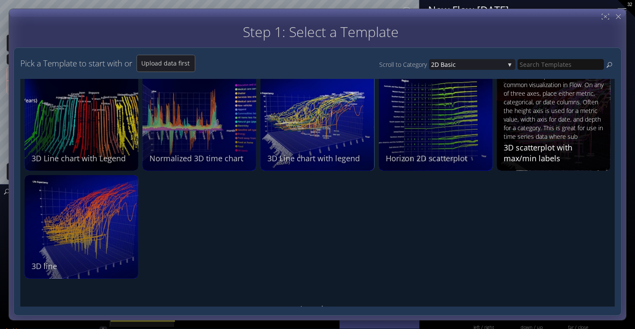
click at [552, 142] on div "The 3D scatterplot is the most common visualization in Flow. On any of three ax…" at bounding box center [554, 118] width 102 height 92
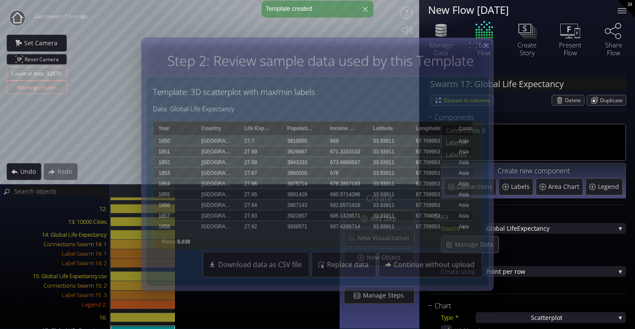
click at [487, 43] on icon at bounding box center [485, 45] width 7 height 7
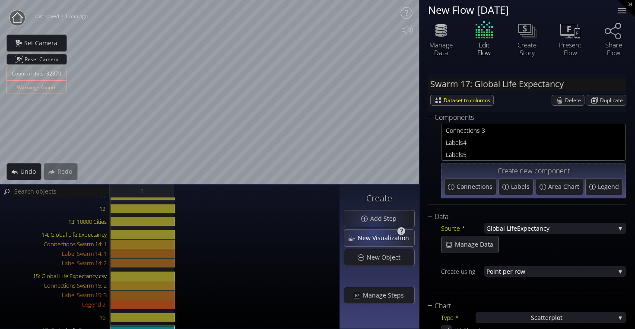
click at [374, 237] on span "New Visualization" at bounding box center [385, 238] width 57 height 9
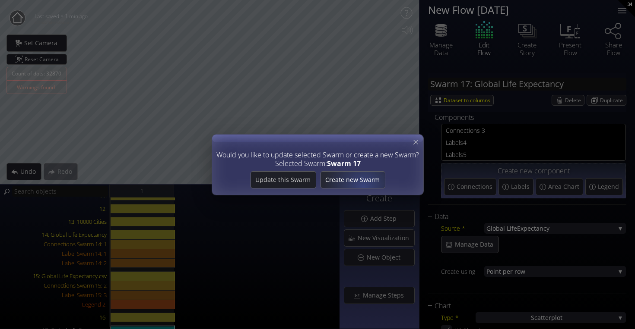
click at [360, 184] on div "Create new Swarm" at bounding box center [352, 180] width 64 height 16
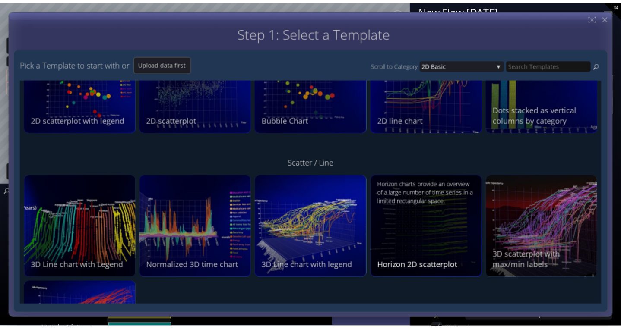
scroll to position [99, 0]
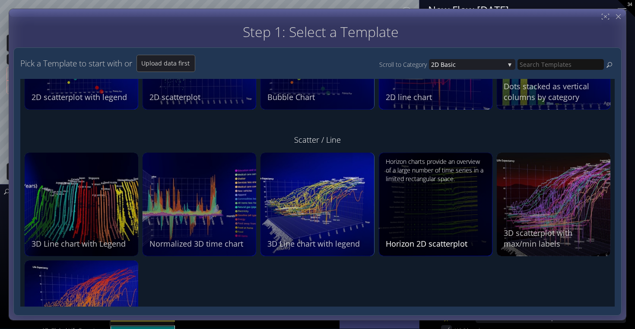
click at [442, 196] on div "Horizon charts provide an overview of a large number of time series in a limite…" at bounding box center [436, 204] width 102 height 92
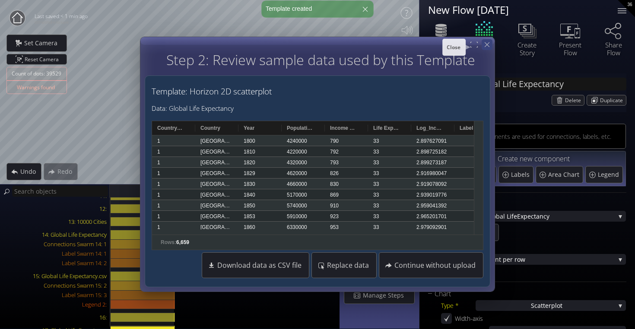
click at [485, 46] on icon at bounding box center [487, 45] width 8 height 8
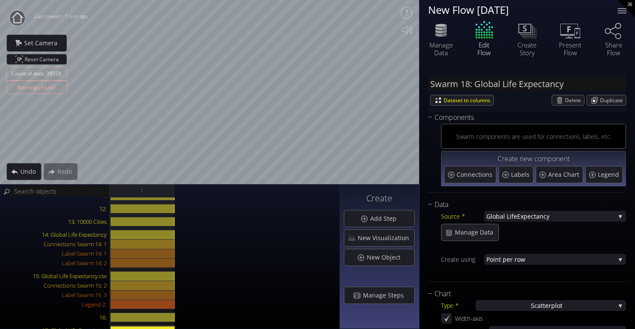
click at [0, 0] on html "Loading may take a while. Please wait Give us a bit more time. Maybe this Flow …" at bounding box center [317, 164] width 635 height 329
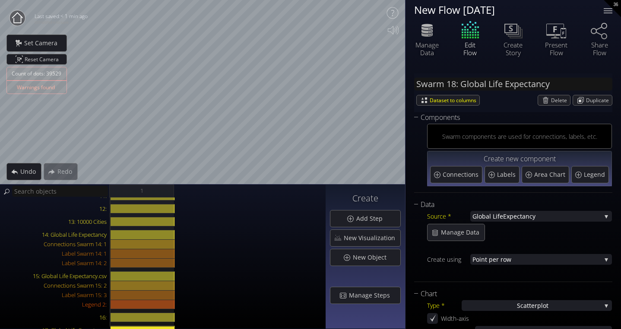
type input "Text 2: New Text 2"
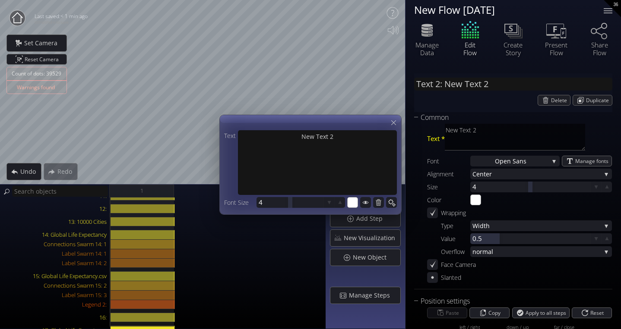
click at [229, 170] on div "Count of dots: 39529 Warnings found Close Calibrate to floor or table Close Tap…" at bounding box center [310, 164] width 621 height 329
drag, startPoint x: 229, startPoint y: 169, endPoint x: 232, endPoint y: 153, distance: 16.3
click at [229, 166] on div "Text New Text 2" at bounding box center [310, 162] width 173 height 65
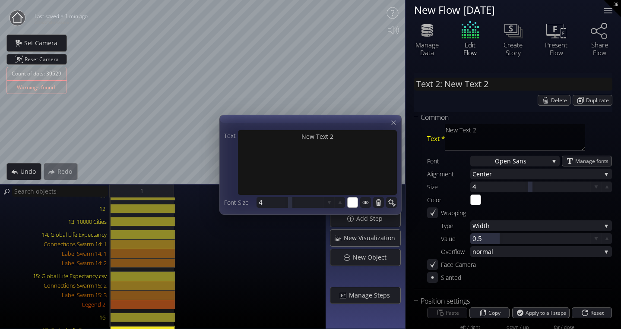
drag, startPoint x: 392, startPoint y: 120, endPoint x: 389, endPoint y: 117, distance: 4.9
click at [392, 120] on icon at bounding box center [393, 122] width 7 height 7
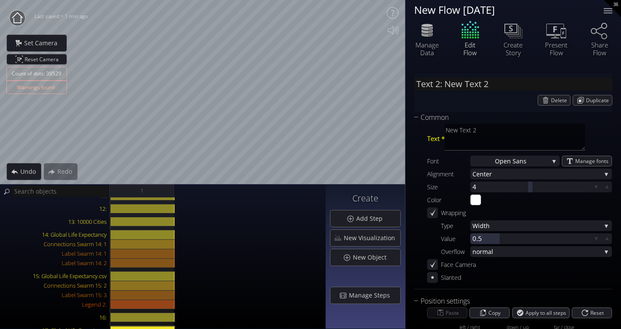
click at [62, 174] on div "Count of dots: 39529 Warnings found Close Calibrate to floor or table Close Tap…" at bounding box center [202, 92] width 405 height 185
